Goal: Find specific page/section: Find specific page/section

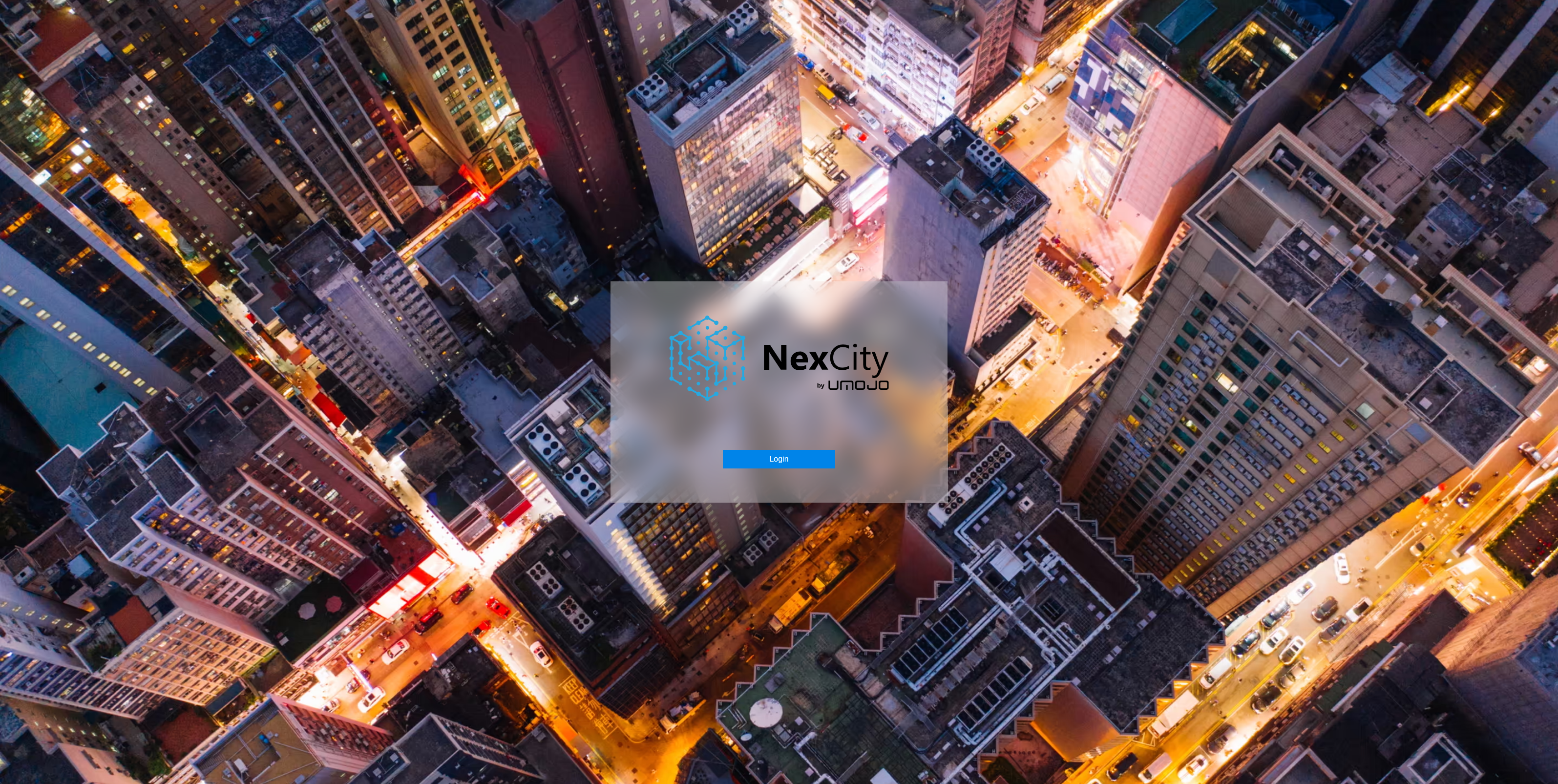
click at [787, 467] on button "Login" at bounding box center [779, 459] width 112 height 18
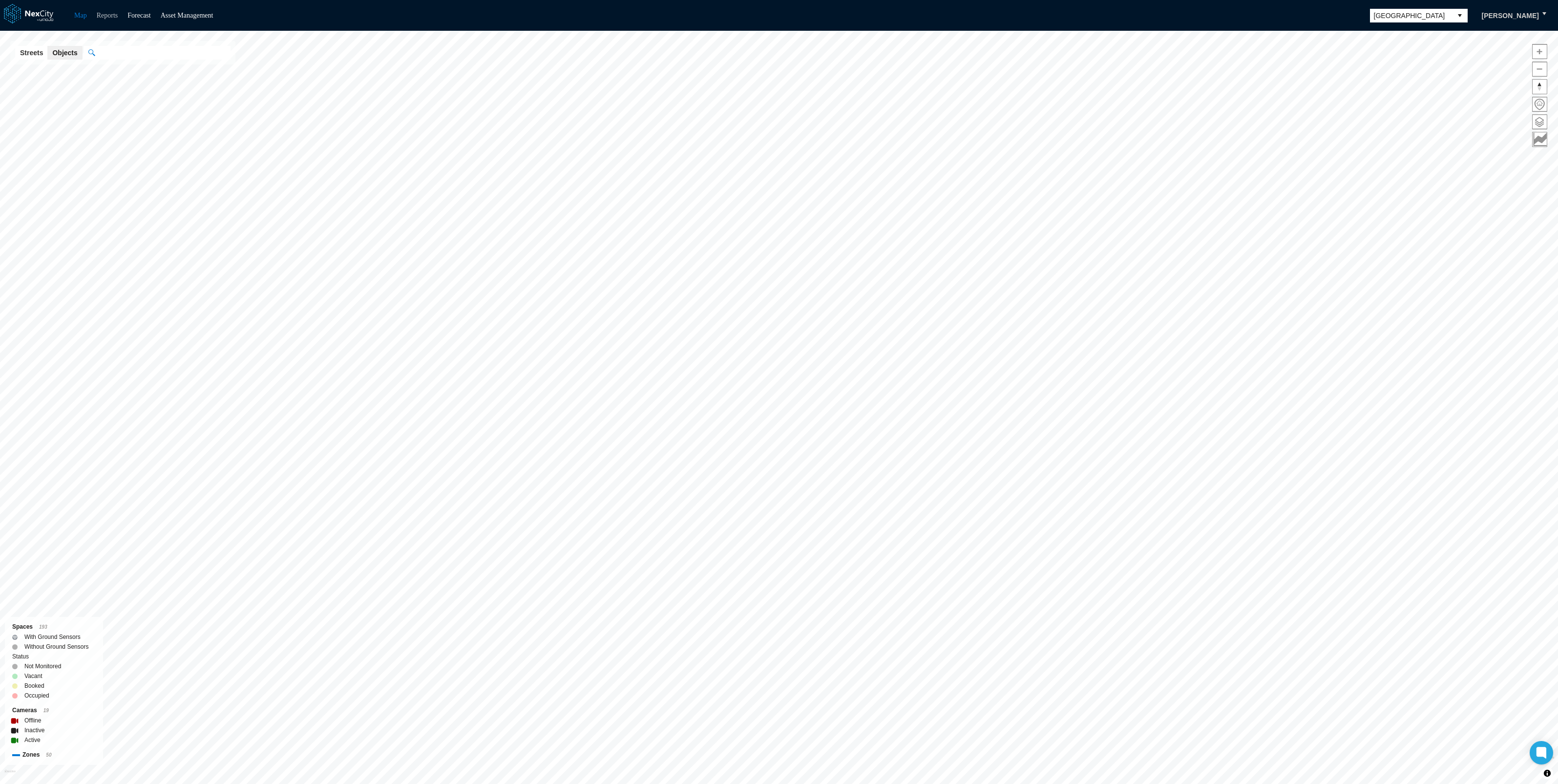
click at [116, 18] on link "Reports" at bounding box center [107, 16] width 21 height 7
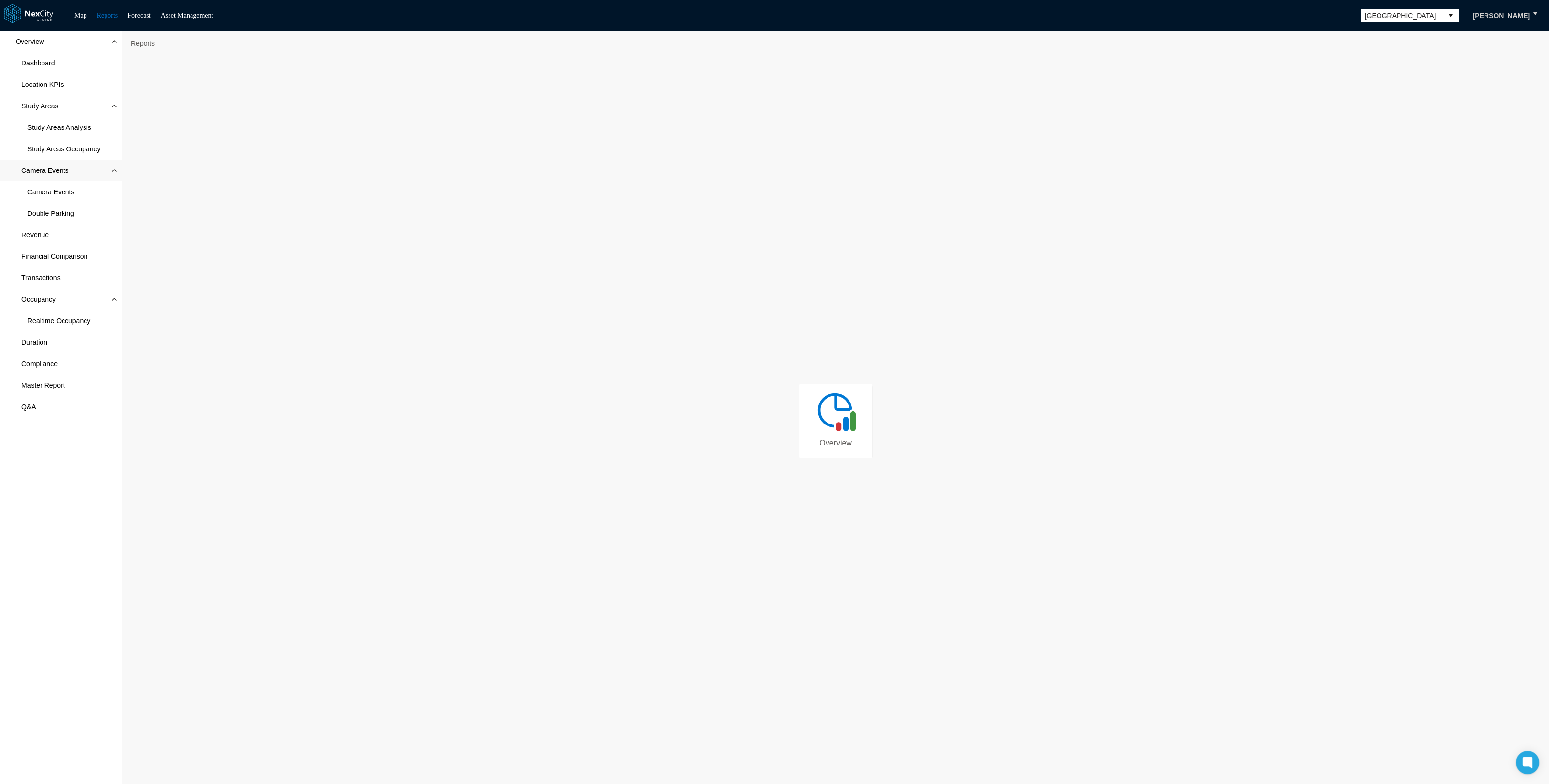
click at [63, 166] on span "Camera Events" at bounding box center [44, 170] width 47 height 10
click at [64, 169] on span "Camera Events" at bounding box center [44, 170] width 47 height 10
click at [61, 191] on span "Camera Events" at bounding box center [50, 191] width 47 height 10
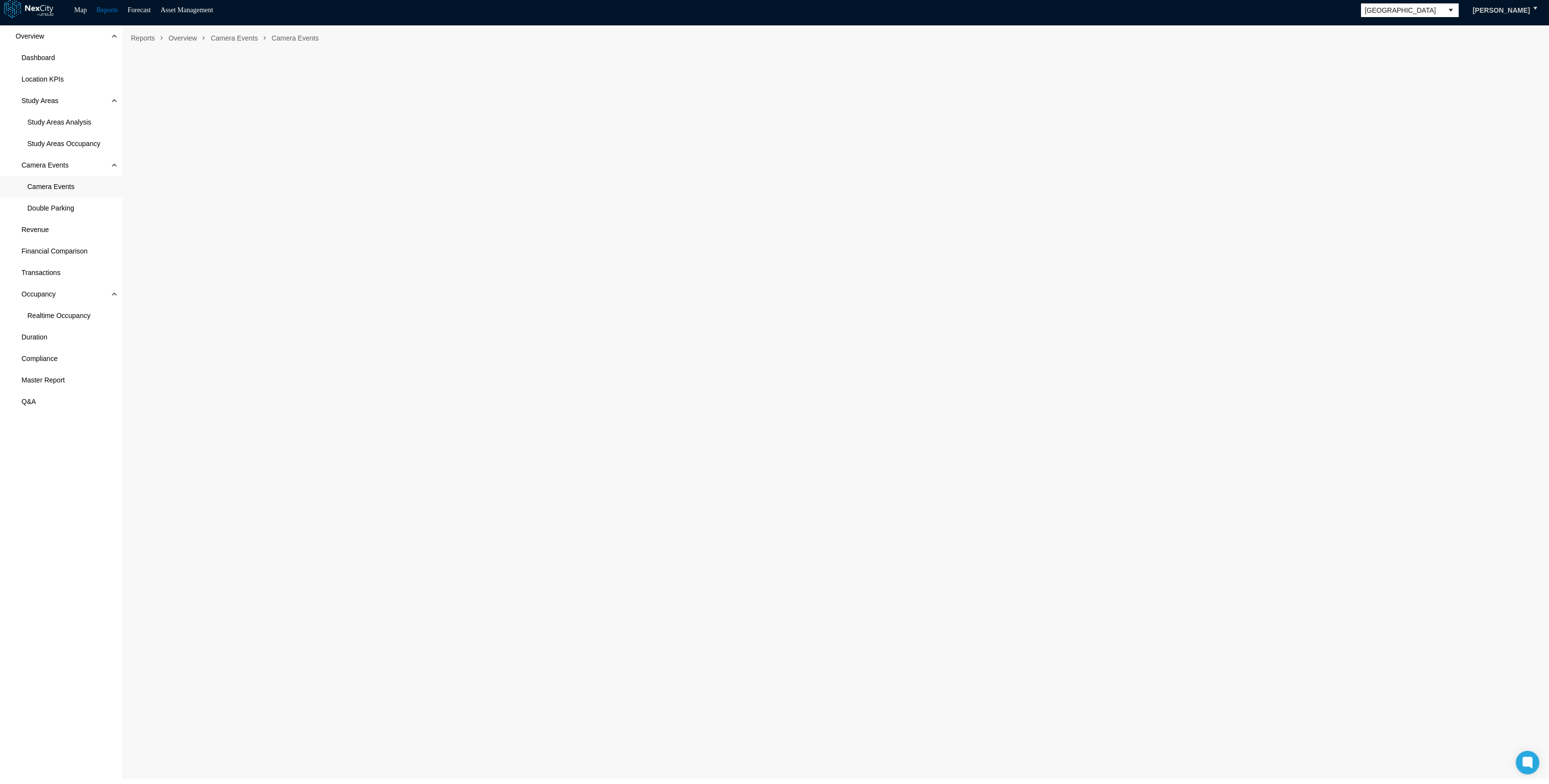
drag, startPoint x: 1544, startPoint y: 528, endPoint x: 1546, endPoint y: 519, distance: 9.2
click at [1546, 519] on div "Reports Overview Camera Events Camera Events" at bounding box center [834, 405] width 1426 height 759
click at [56, 331] on span "Duration" at bounding box center [60, 336] width 122 height 21
click at [71, 187] on span "Camera Events" at bounding box center [50, 186] width 47 height 10
